Goal: Task Accomplishment & Management: Use online tool/utility

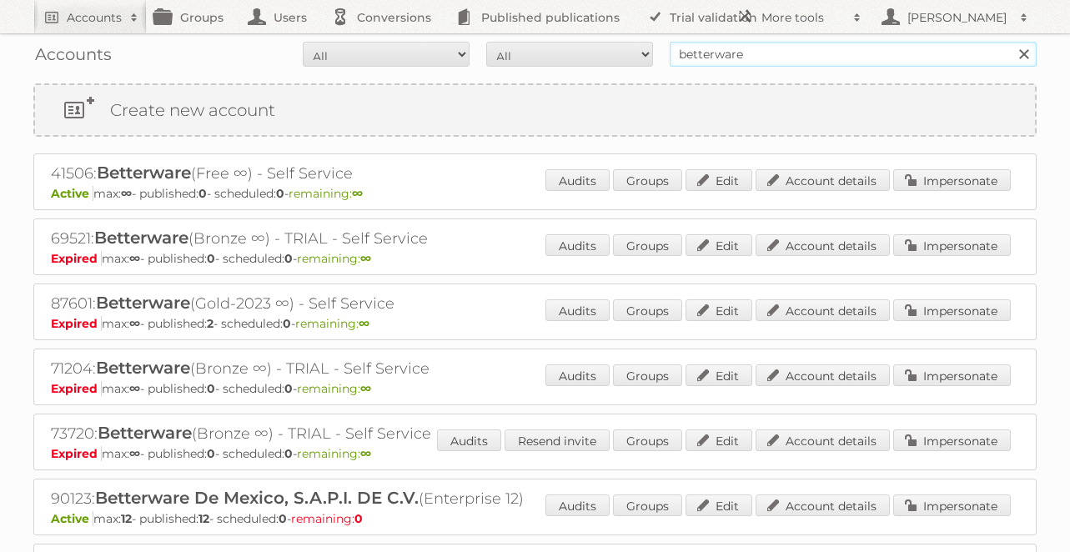
drag, startPoint x: 902, startPoint y: 55, endPoint x: 600, endPoint y: 41, distance: 301.4
click at [600, 41] on div "Accounts All Active Expired Pending All Paid Trials Self service betterware Sea…" at bounding box center [534, 54] width 1003 height 42
type input "rodelag"
click at [1011, 42] on input "Search" at bounding box center [1023, 54] width 25 height 25
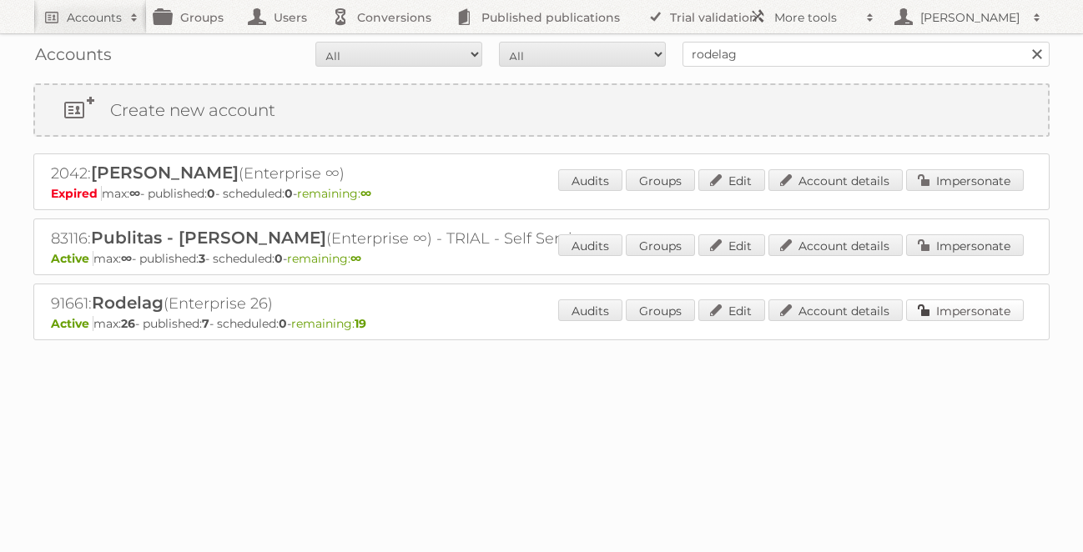
click at [955, 312] on link "Impersonate" at bounding box center [965, 310] width 118 height 22
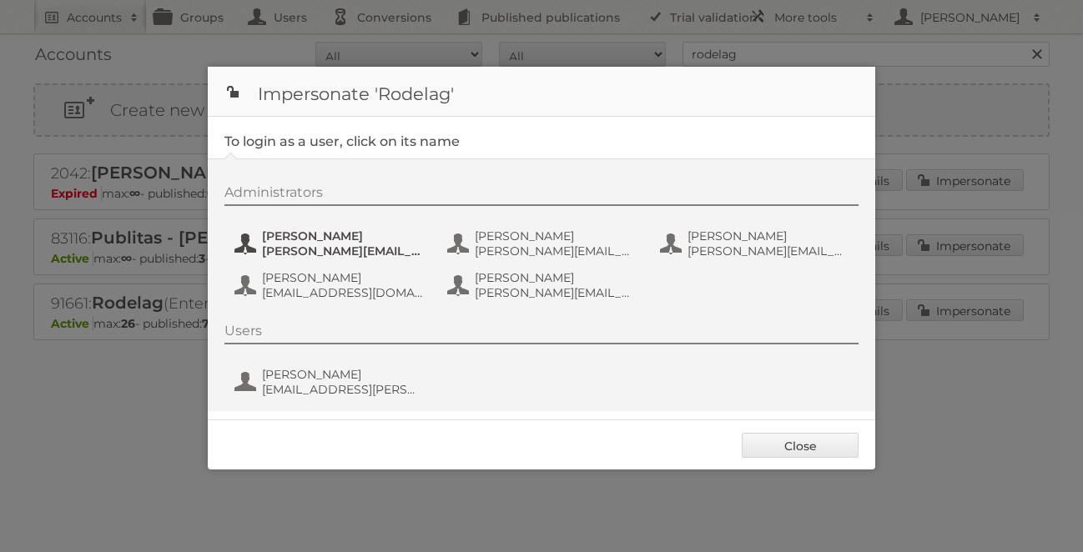
click at [307, 242] on span "[PERSON_NAME]" at bounding box center [343, 236] width 162 height 15
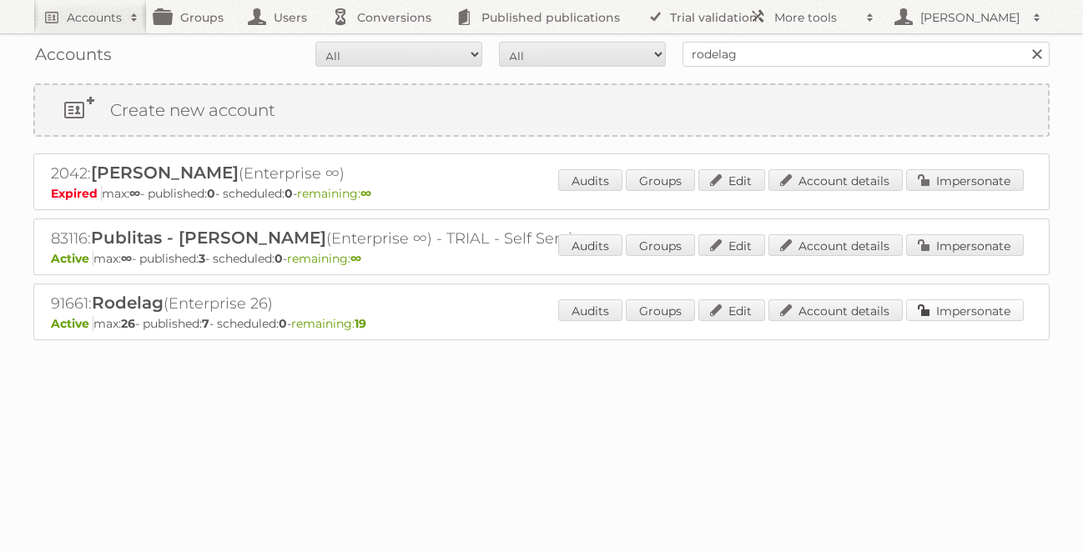
click at [937, 314] on link "Impersonate" at bounding box center [965, 310] width 118 height 22
